Goal: Task Accomplishment & Management: Manage account settings

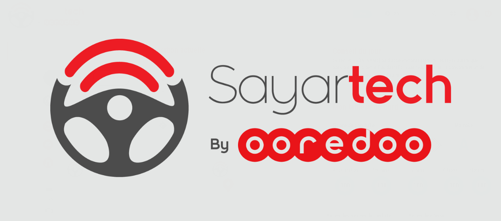
scroll to position [38, 0]
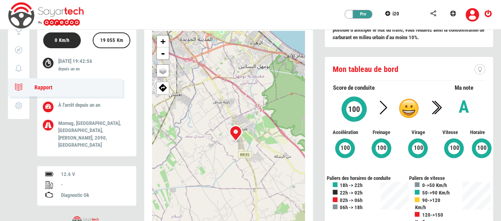
click at [18, 84] on icon at bounding box center [18, 87] width 9 height 6
type input "06/10/2025"
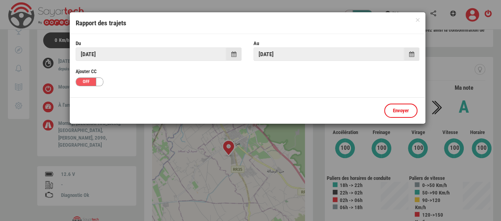
click at [234, 54] on span at bounding box center [233, 54] width 5 height 6
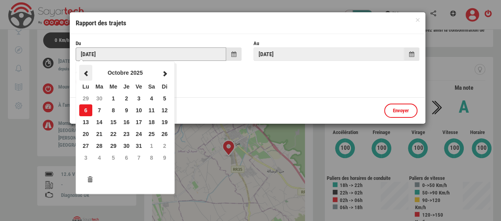
click at [87, 73] on span at bounding box center [85, 74] width 7 height 6
click at [86, 74] on span at bounding box center [85, 74] width 7 height 6
click at [111, 132] on td "20" at bounding box center [113, 134] width 14 height 12
type input "20/08/2025"
type input "20/09/2025"
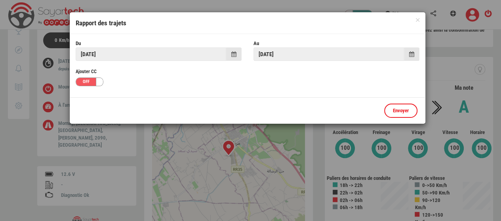
click at [414, 53] on span at bounding box center [411, 53] width 15 height 13
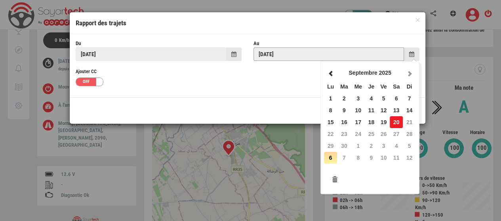
click at [393, 125] on td "20" at bounding box center [395, 122] width 13 height 12
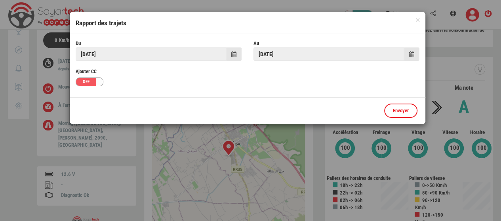
click at [96, 82] on div at bounding box center [100, 82] width 8 height 8
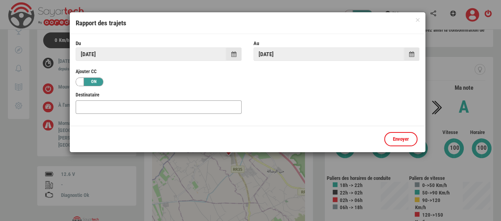
click at [94, 103] on input "text" at bounding box center [159, 107] width 166 height 13
type input "a"
type input "feki.ahmed.amine@gmail.com"
click at [410, 144] on link "Envoyer" at bounding box center [400, 139] width 33 height 15
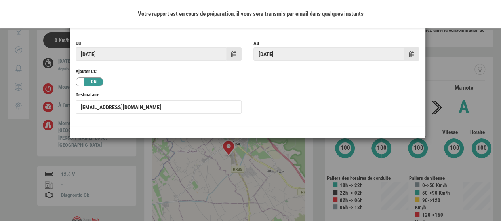
click at [434, 103] on div at bounding box center [250, 110] width 501 height 221
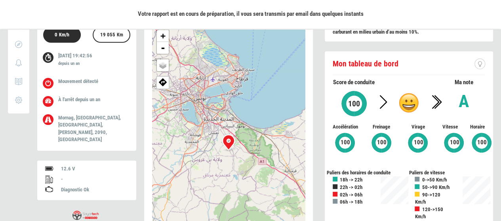
scroll to position [46, 0]
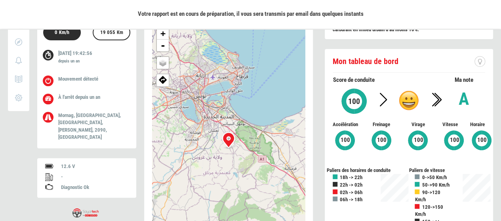
click at [47, 99] on icon at bounding box center [48, 99] width 8 height 7
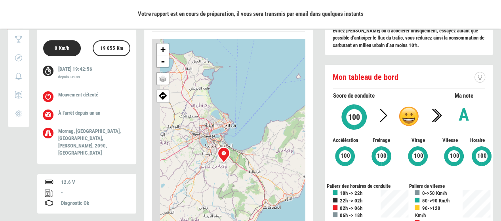
scroll to position [27, 0]
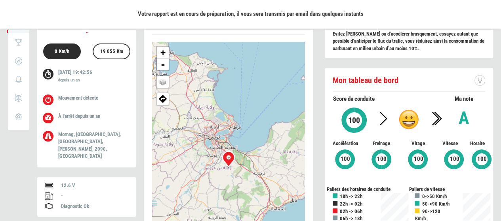
click at [448, 25] on div "Votre rapport est en cours de préparation, il vous sera transmis par email dans…" at bounding box center [250, 14] width 501 height 28
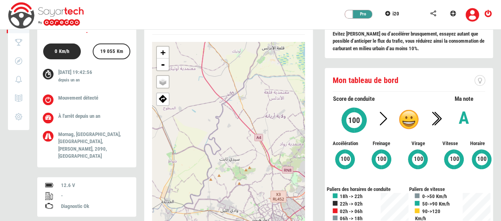
scroll to position [0, 0]
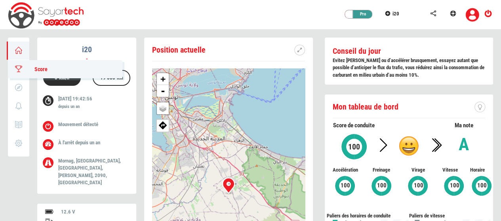
click at [17, 69] on icon at bounding box center [18, 69] width 9 height 6
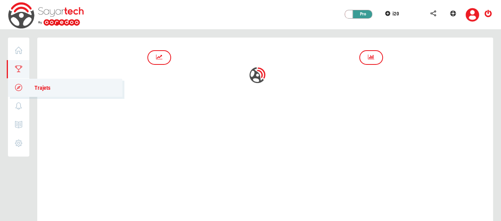
click at [16, 88] on icon at bounding box center [18, 88] width 9 height 6
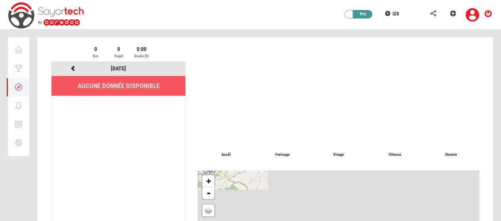
scroll to position [1, 0]
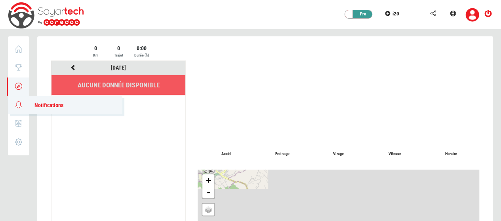
click at [16, 108] on link "0 Notifications" at bounding box center [65, 105] width 114 height 18
type input "06/10/2025"
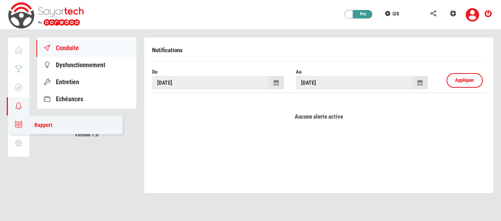
click at [21, 123] on icon at bounding box center [18, 125] width 9 height 6
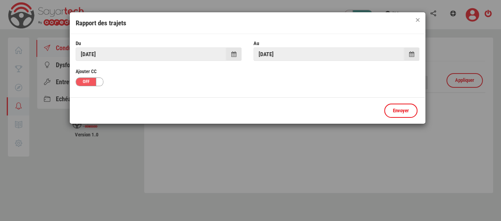
click at [416, 21] on button "×" at bounding box center [417, 20] width 4 height 4
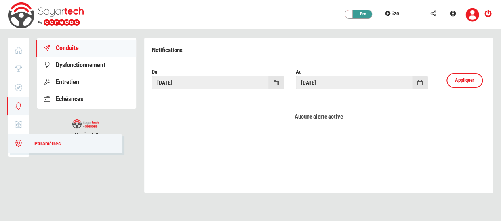
click at [17, 148] on link "Paramètres" at bounding box center [65, 144] width 114 height 18
type input "i20"
type input "33933"
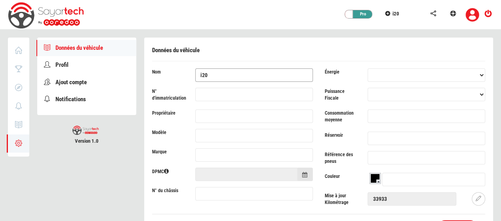
click at [218, 74] on input "i20" at bounding box center [254, 74] width 118 height 13
click at [73, 66] on link "Profil" at bounding box center [86, 65] width 99 height 16
type input "AhmedAmine"
type input "Feki"
type input "[EMAIL_ADDRESS][DOMAIN_NAME]"
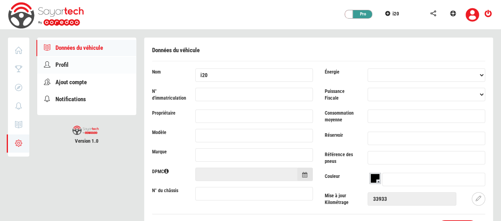
type input "98745369"
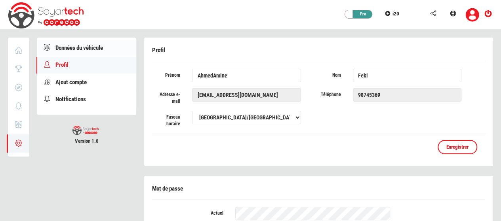
click at [89, 46] on span "Données du véhicule" at bounding box center [78, 47] width 47 height 7
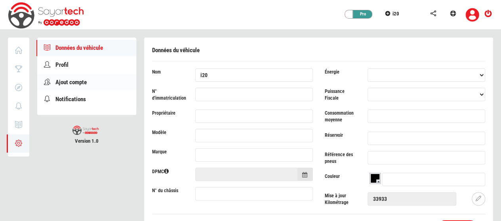
click at [72, 83] on span "Ajout compte" at bounding box center [70, 82] width 31 height 7
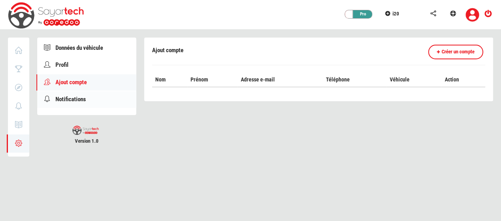
click at [72, 102] on span "Notifications" at bounding box center [70, 99] width 30 height 7
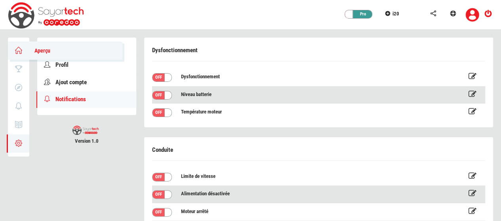
click at [15, 53] on icon at bounding box center [18, 50] width 9 height 6
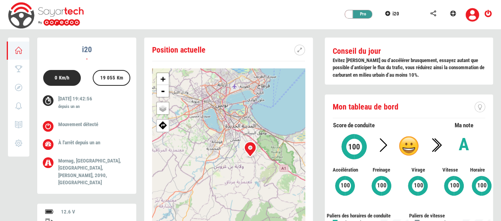
drag, startPoint x: 216, startPoint y: 154, endPoint x: 220, endPoint y: 133, distance: 21.3
click at [220, 133] on div "+ - OSM Map Google Map Google Satellite Leaflet | Map data © OpenStreetMap cont…" at bounding box center [228, 185] width 153 height 234
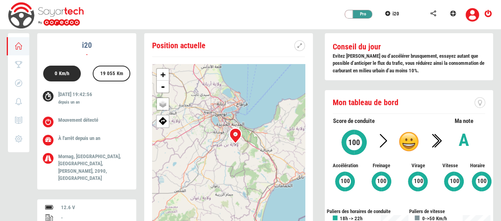
scroll to position [1, 0]
